Goal: Check status: Check status

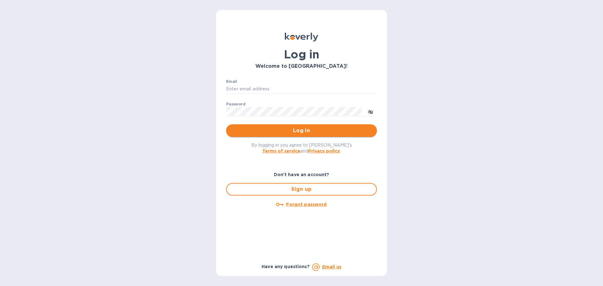
type input "[EMAIL_ADDRESS][DOMAIN_NAME]"
click at [248, 129] on span "Log in" at bounding box center [301, 131] width 141 height 8
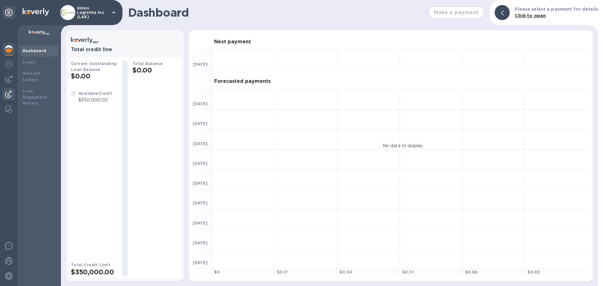
click at [10, 95] on img at bounding box center [9, 95] width 8 height 8
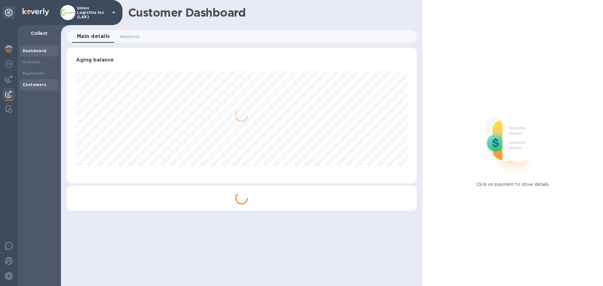
scroll to position [136, 350]
click at [37, 76] on div "Payments" at bounding box center [39, 73] width 33 height 6
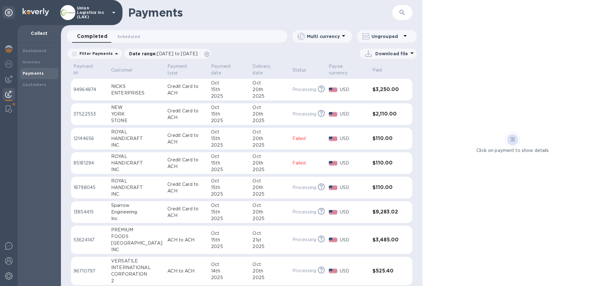
click at [138, 95] on div "ENTERPRISES" at bounding box center [136, 93] width 51 height 7
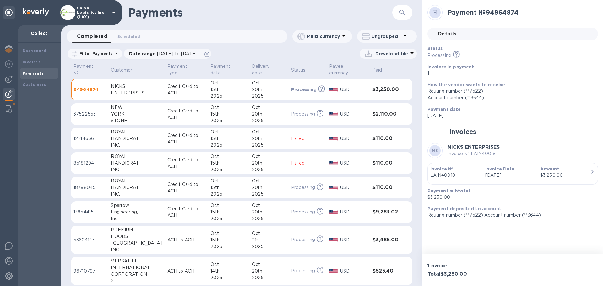
click at [191, 108] on p "Credit Card to ACH" at bounding box center [187, 114] width 38 height 13
click at [10, 255] on div at bounding box center [9, 262] width 13 height 14
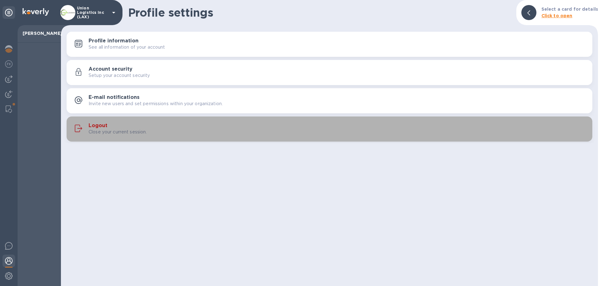
click at [112, 124] on div "Logout Close your current session." at bounding box center [338, 129] width 499 height 13
